Goal: Task Accomplishment & Management: Manage account settings

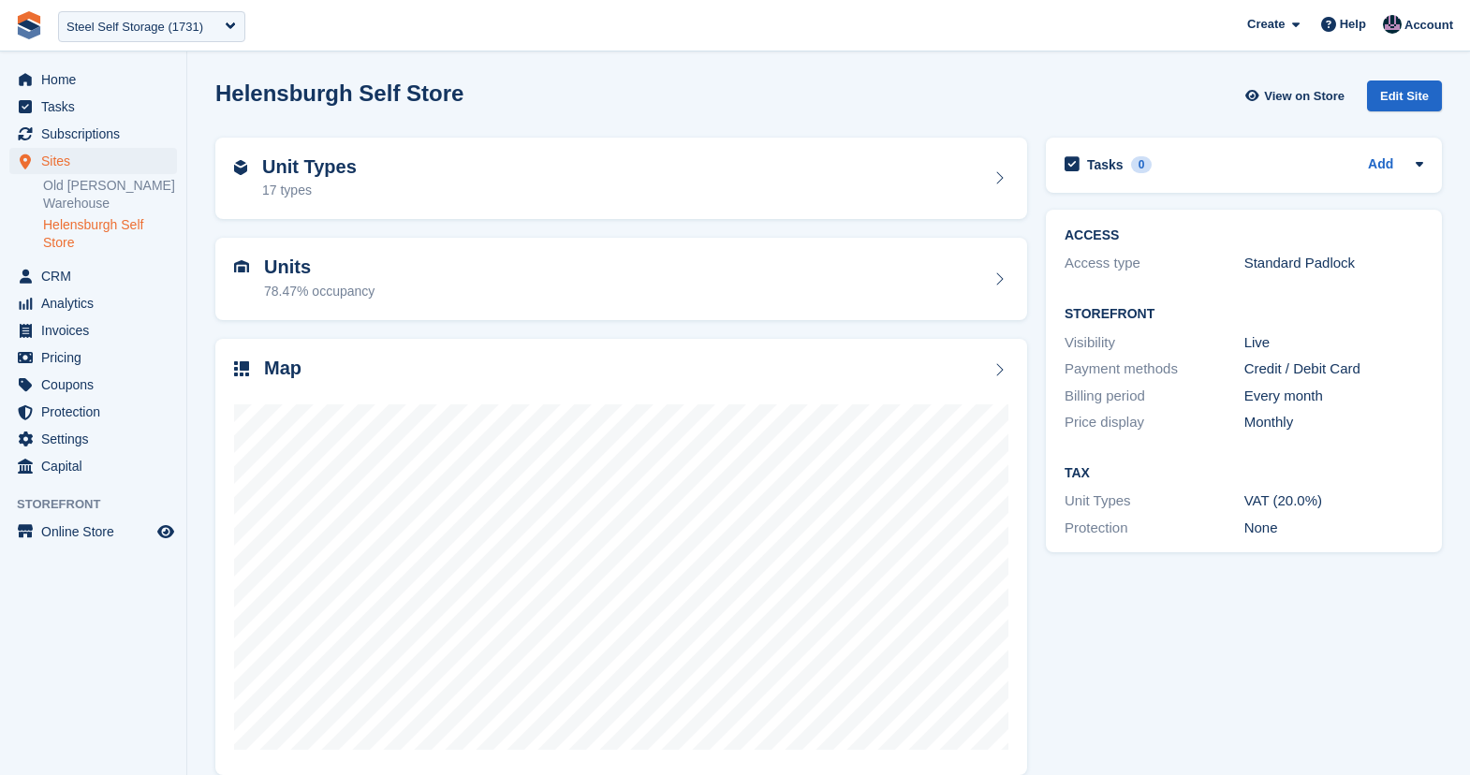
scroll to position [23, 0]
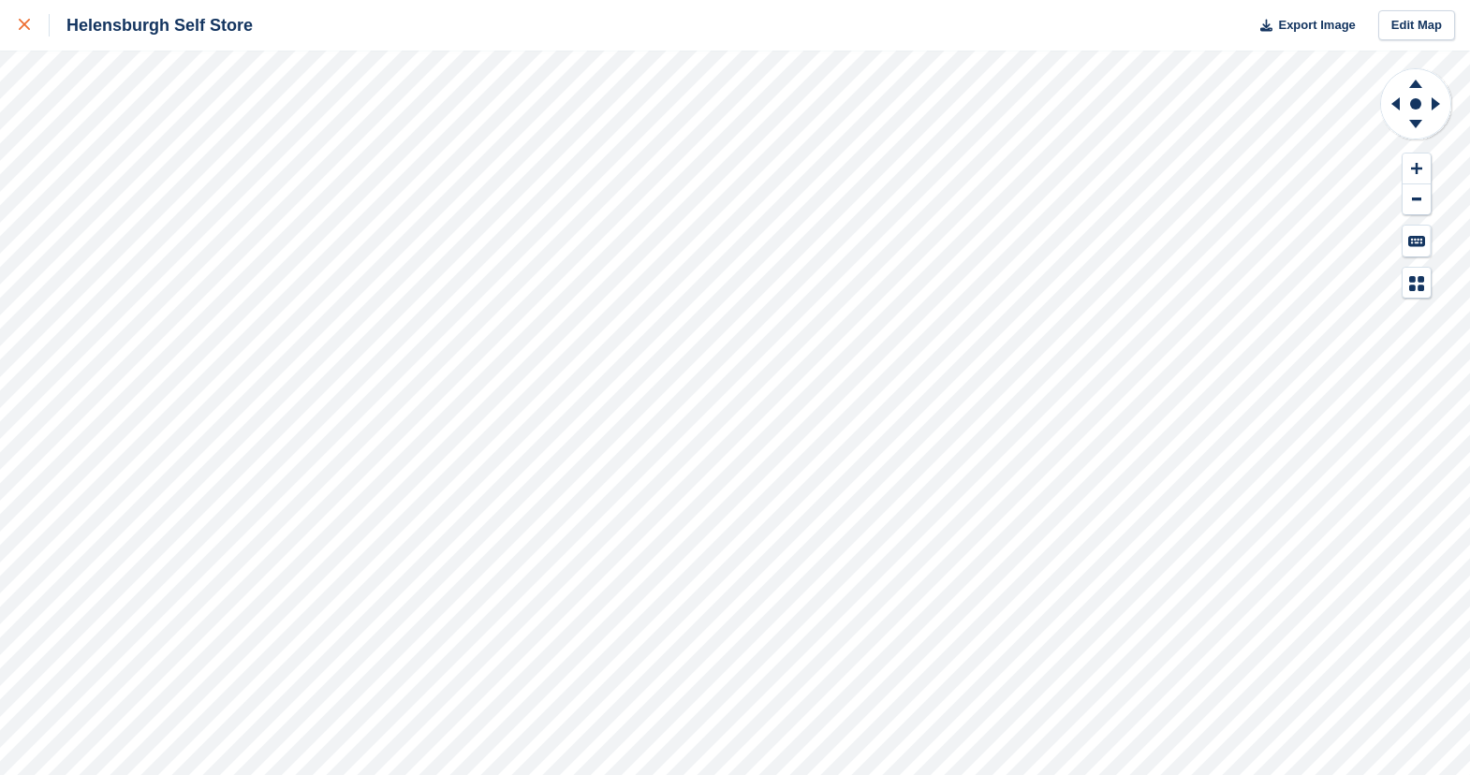
click at [24, 21] on icon at bounding box center [24, 24] width 11 height 11
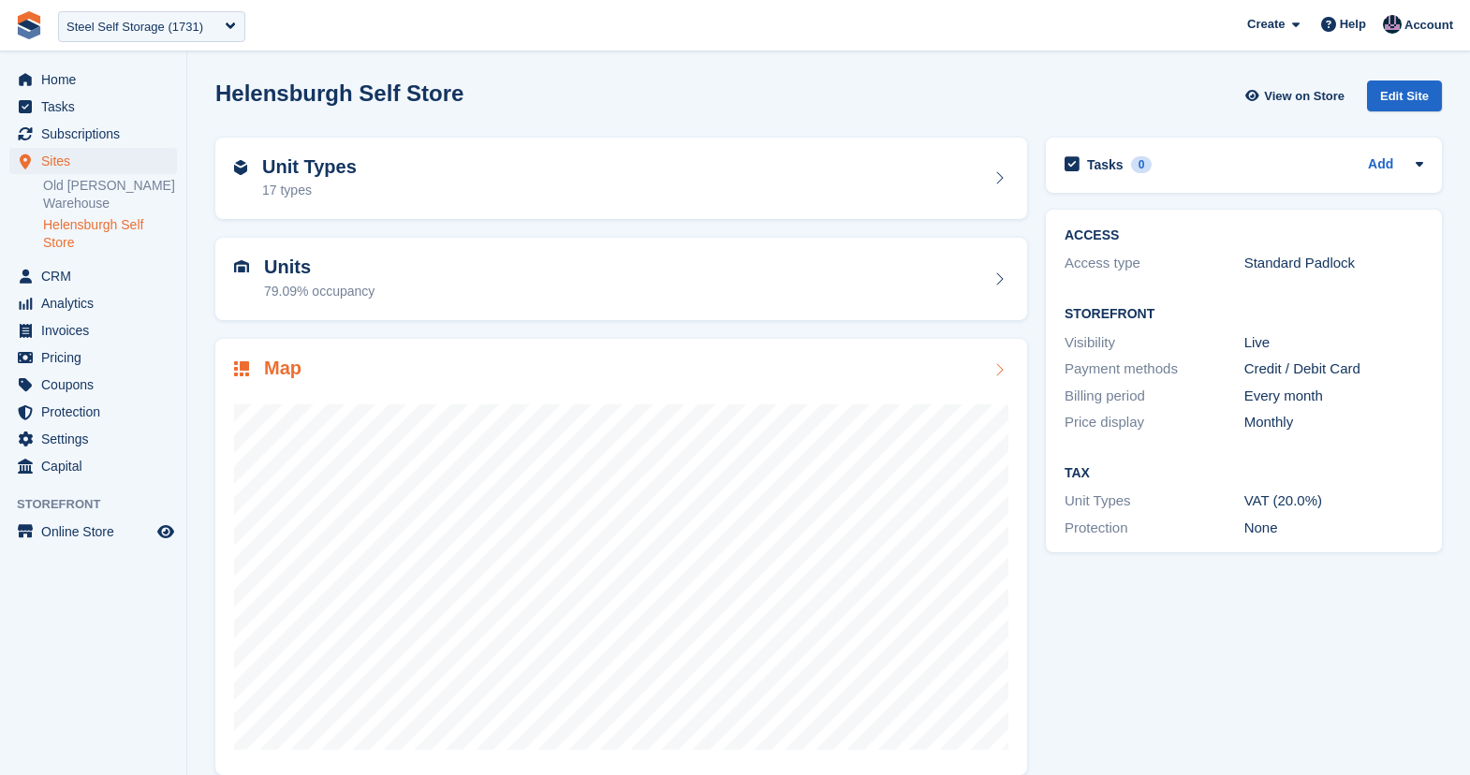
scroll to position [23, 0]
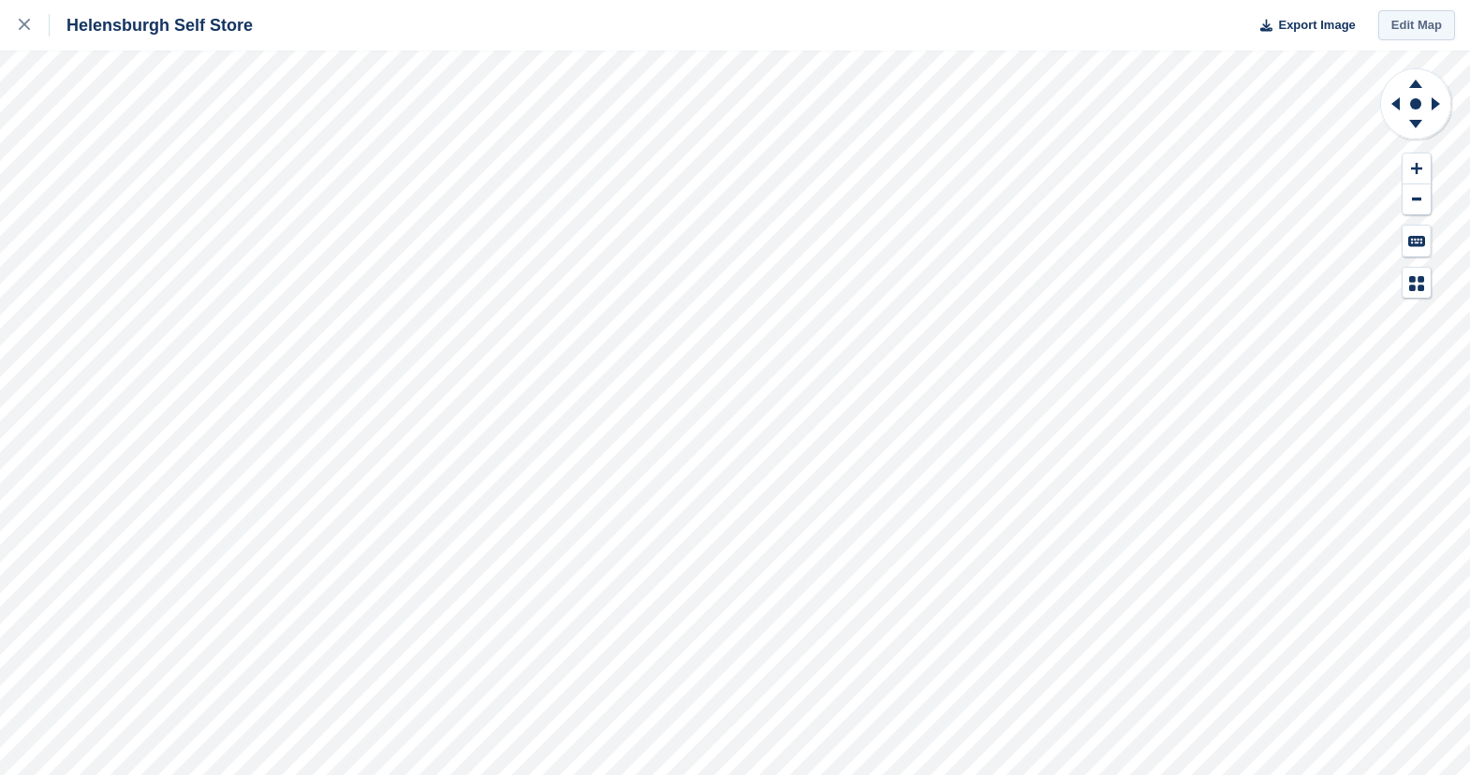
click at [1429, 28] on link "Edit Map" at bounding box center [1416, 25] width 77 height 31
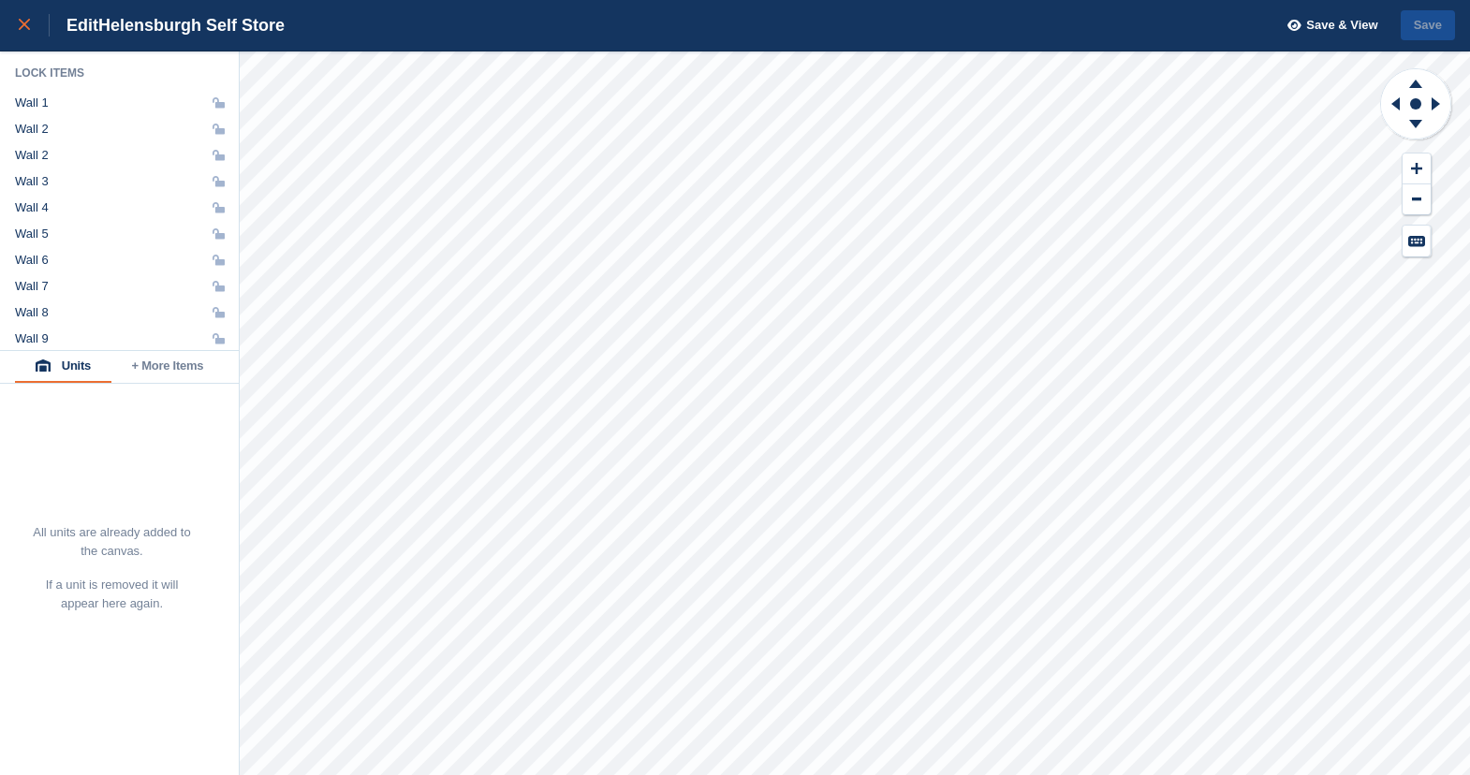
click at [19, 41] on link at bounding box center [25, 25] width 50 height 51
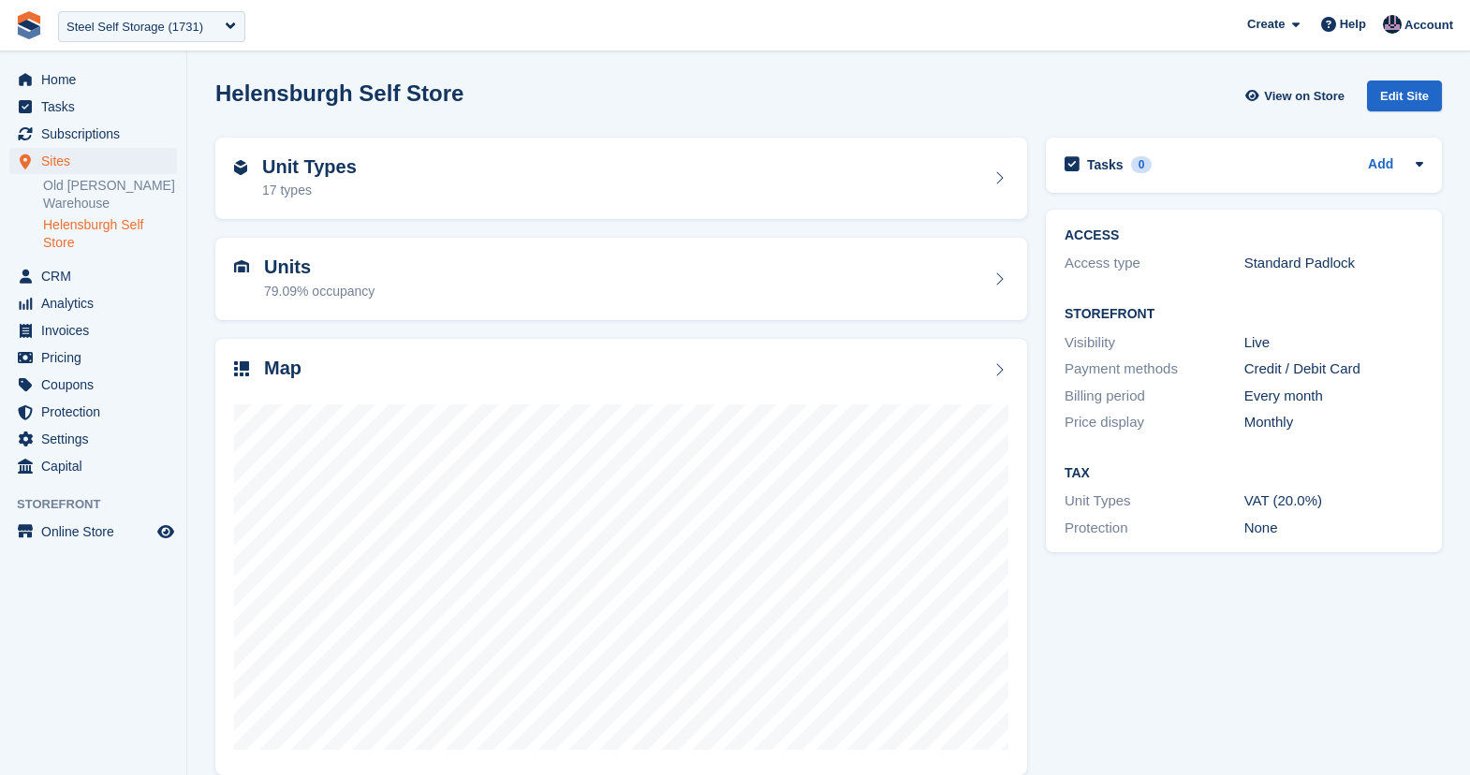
click at [811, 95] on div "Helensburgh Self Store View on Store Edit Site" at bounding box center [828, 96] width 1227 height 31
click at [809, 361] on div "Map" at bounding box center [621, 370] width 774 height 25
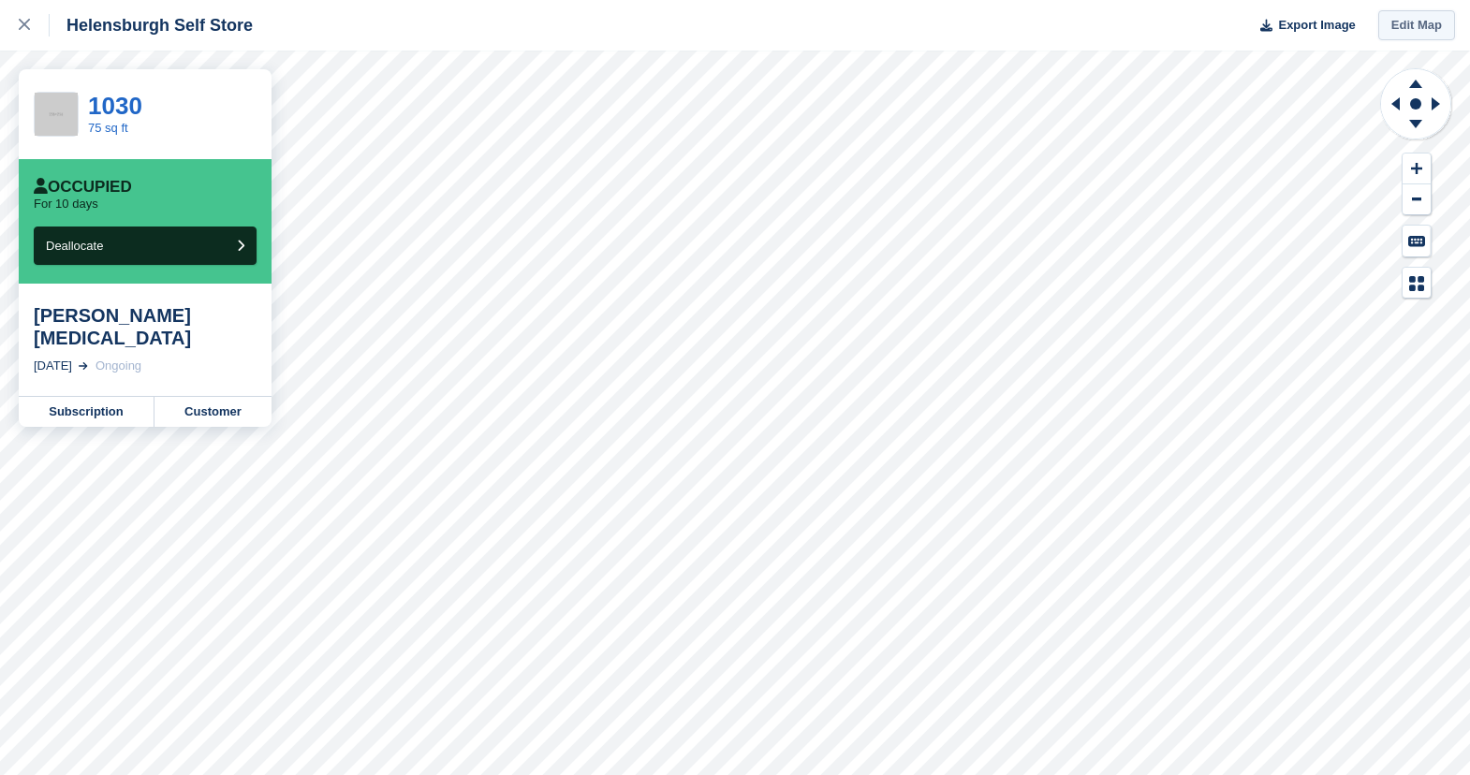
click at [1418, 25] on link "Edit Map" at bounding box center [1416, 25] width 77 height 31
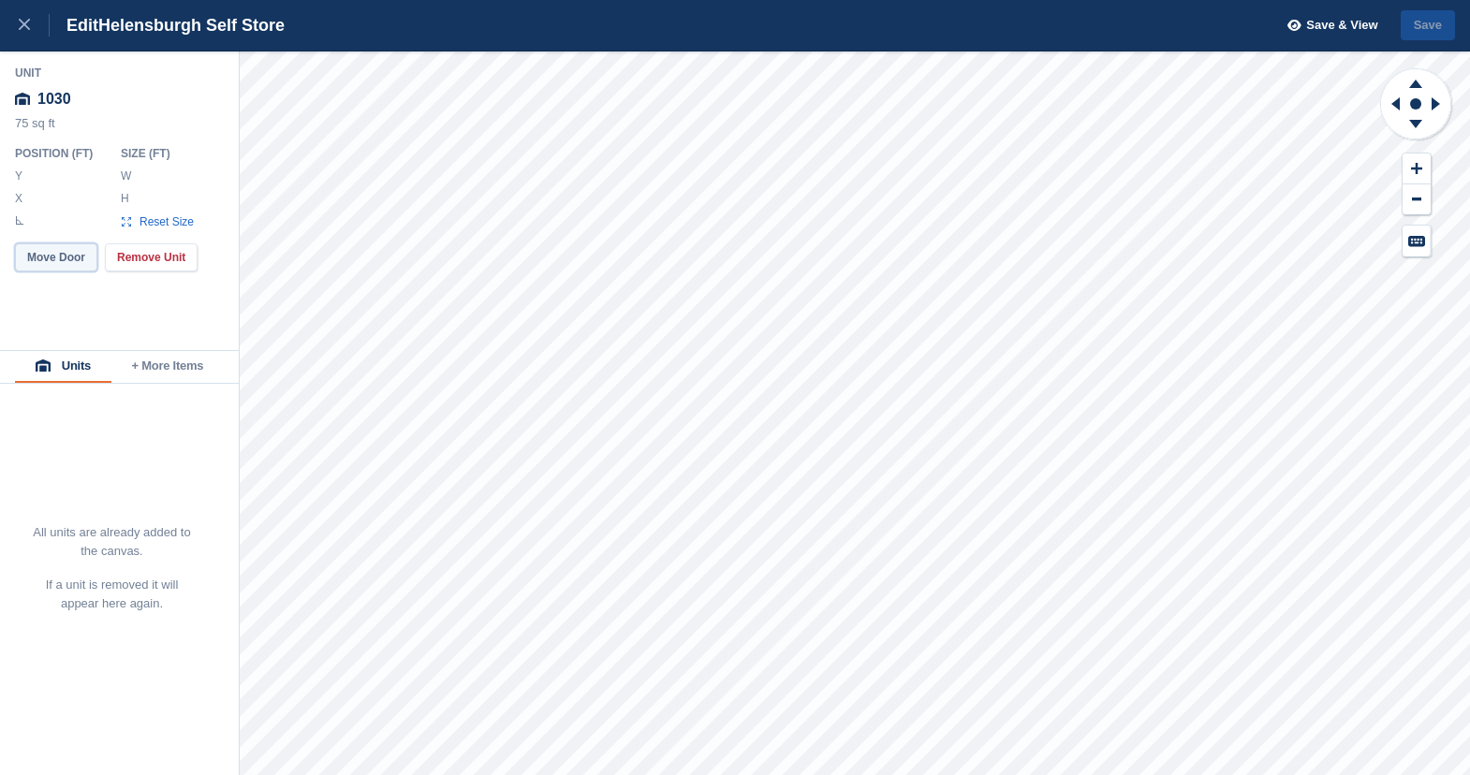
click at [50, 252] on button "Move Door" at bounding box center [56, 257] width 82 height 28
click at [45, 256] on button "Move Door" at bounding box center [56, 257] width 82 height 28
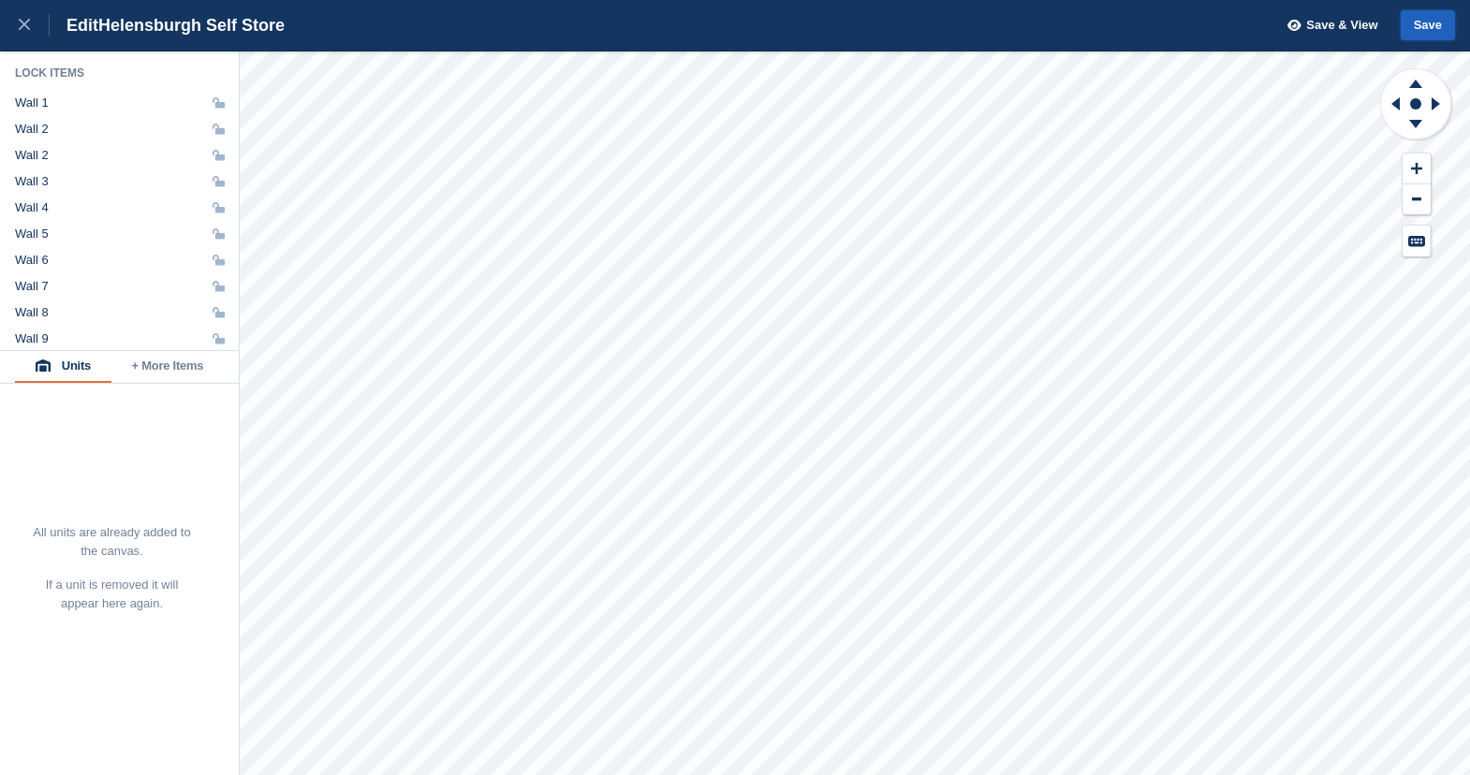
click at [1437, 25] on button "Save" at bounding box center [1428, 25] width 54 height 31
click at [27, 30] on icon at bounding box center [24, 24] width 11 height 11
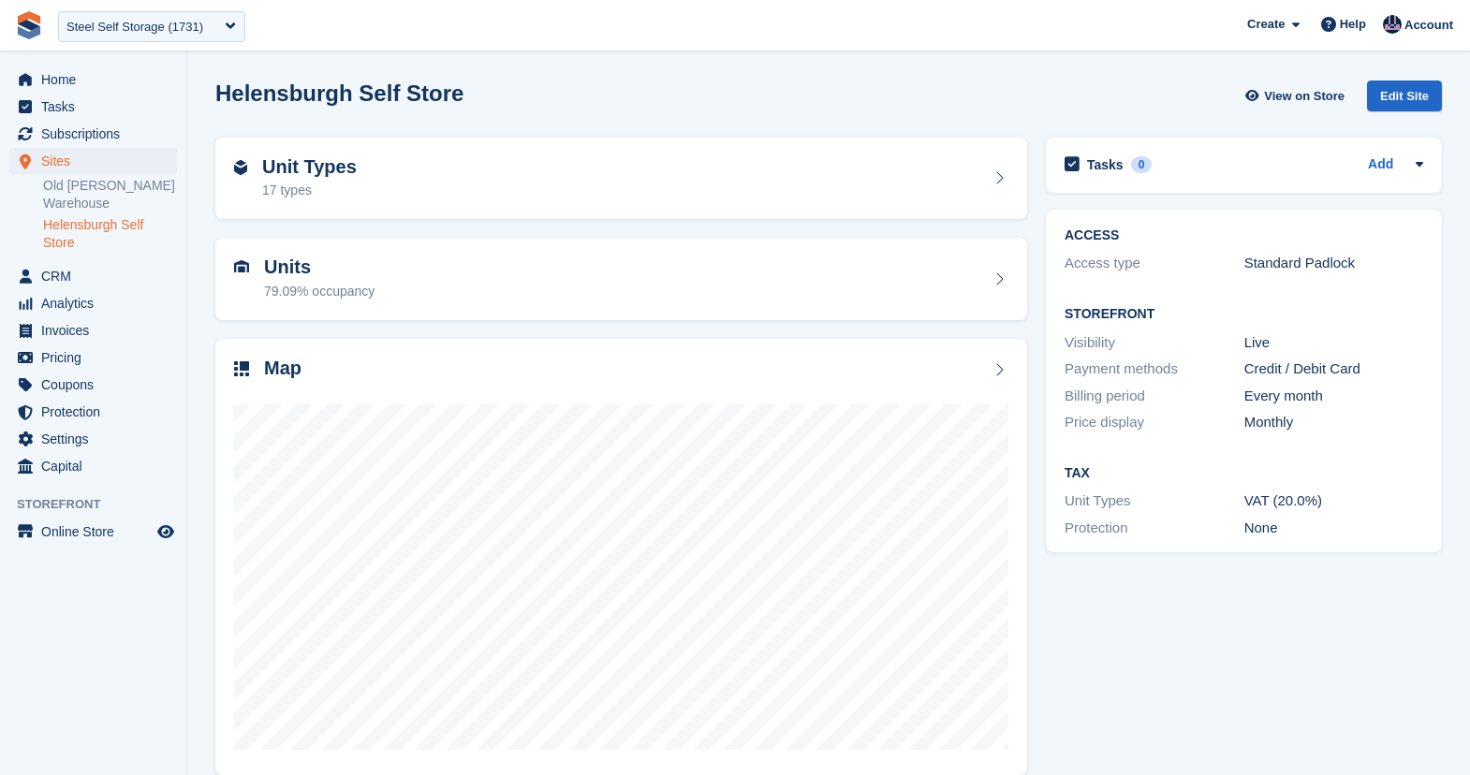
click at [730, 81] on div "Helensburgh Self Store View on Store Edit Site" at bounding box center [828, 96] width 1227 height 31
click at [81, 81] on span "Home" at bounding box center [97, 79] width 112 height 26
